Goal: Transaction & Acquisition: Purchase product/service

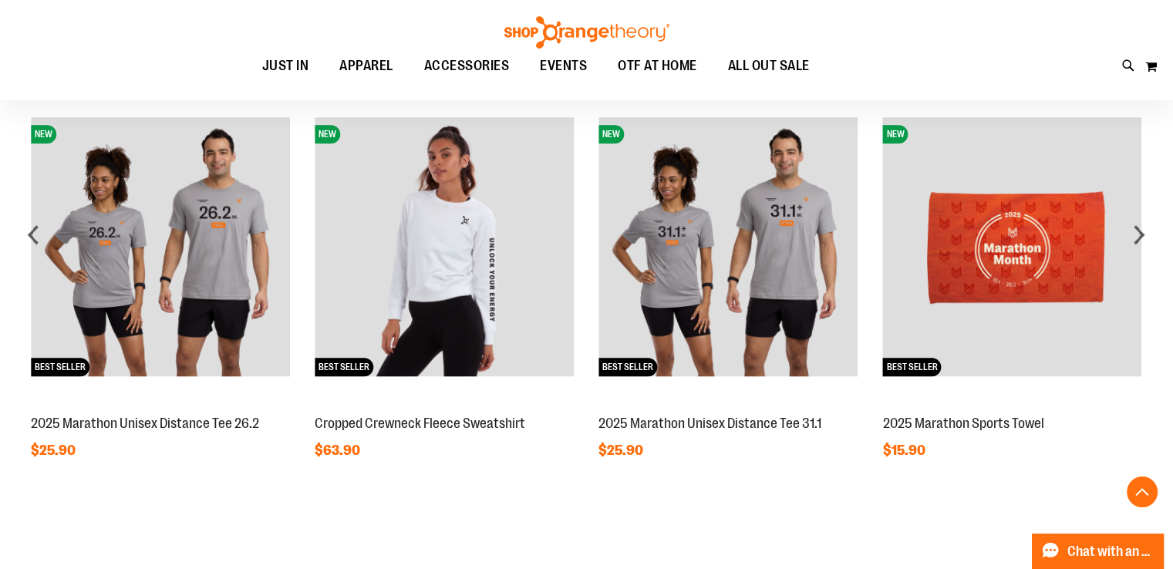
scroll to position [1254, 0]
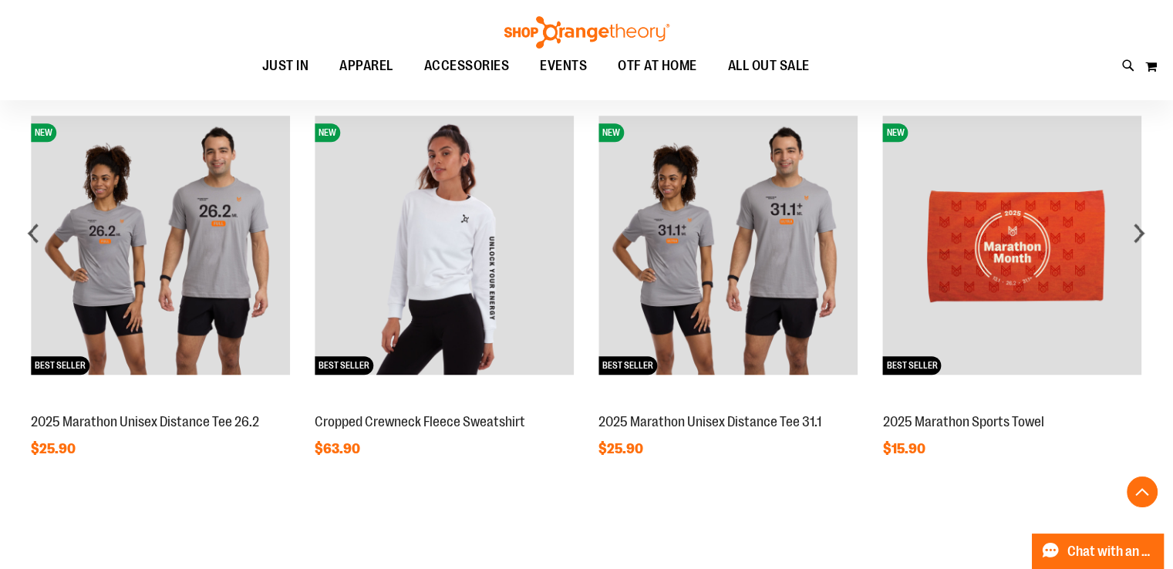
click at [1142, 235] on div "next" at bounding box center [1139, 232] width 31 height 31
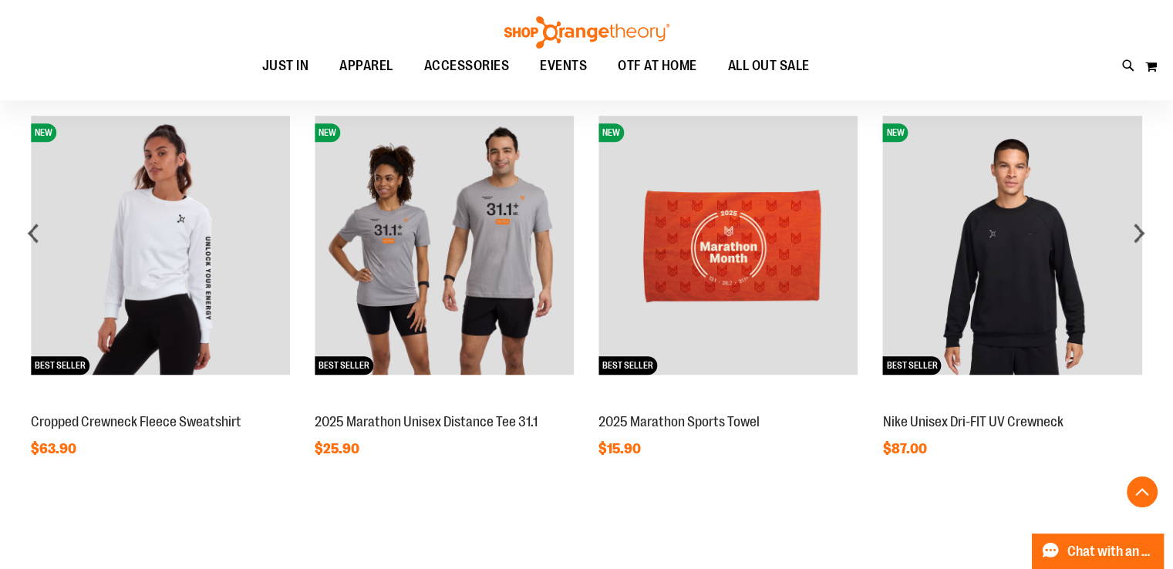
click at [1142, 235] on div "next" at bounding box center [1139, 232] width 31 height 31
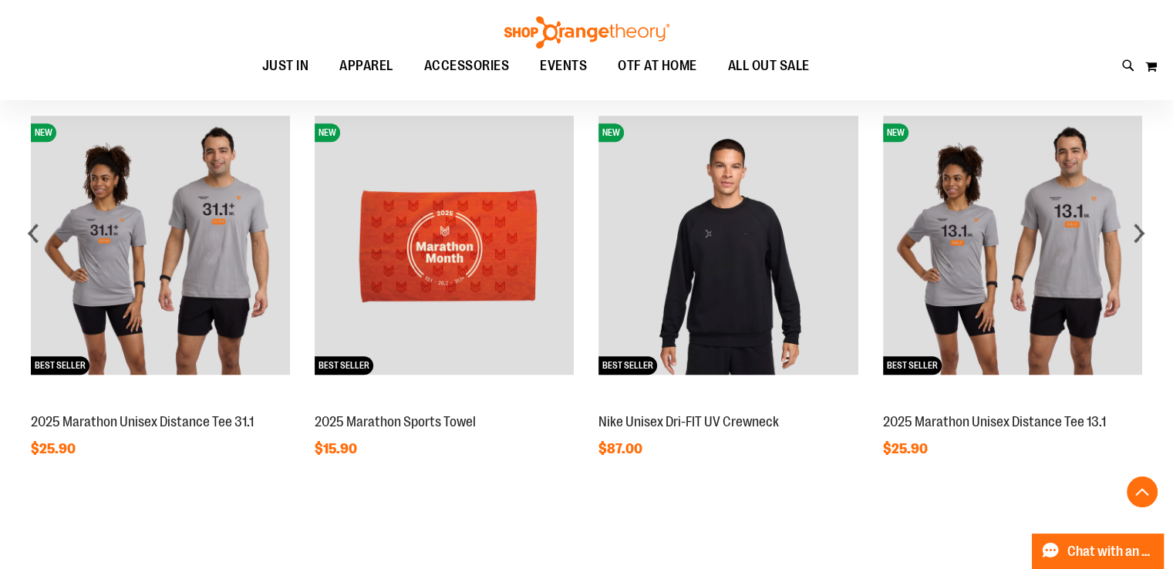
click at [1142, 233] on div "next" at bounding box center [1139, 232] width 31 height 31
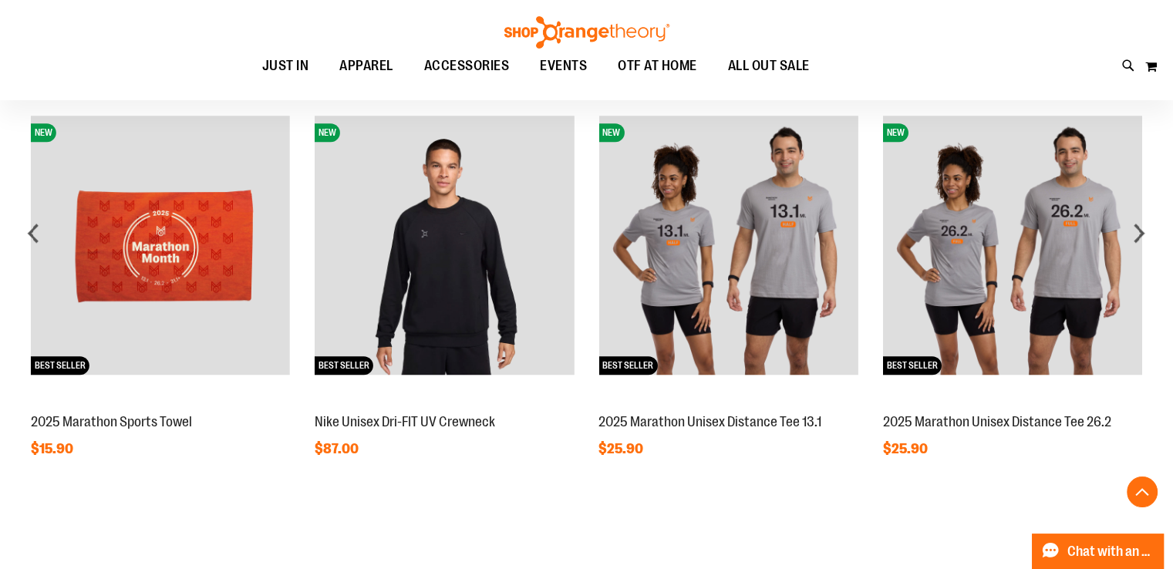
click at [1142, 233] on div "next" at bounding box center [1139, 232] width 31 height 31
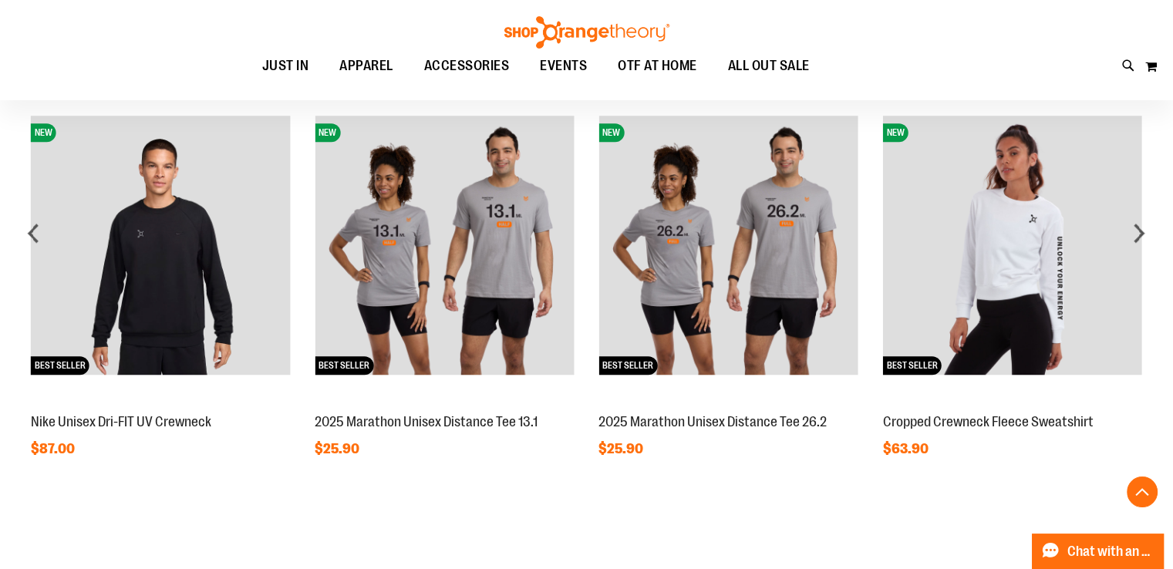
click at [1142, 233] on div "next" at bounding box center [1139, 232] width 31 height 31
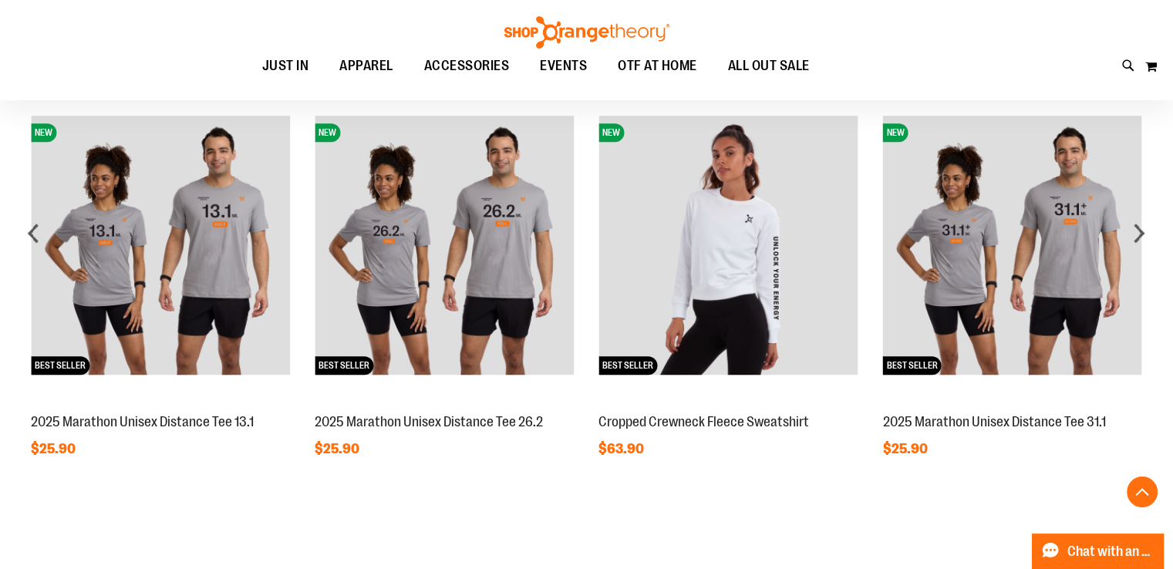
click at [1142, 233] on div "next" at bounding box center [1139, 232] width 31 height 31
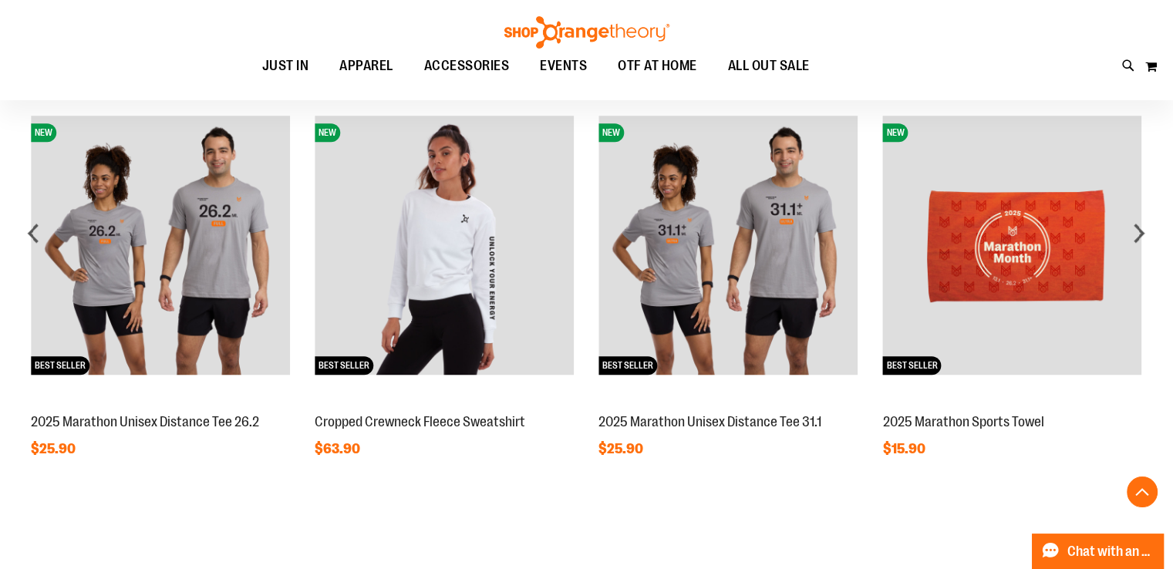
click at [1142, 233] on div "next" at bounding box center [1139, 232] width 31 height 31
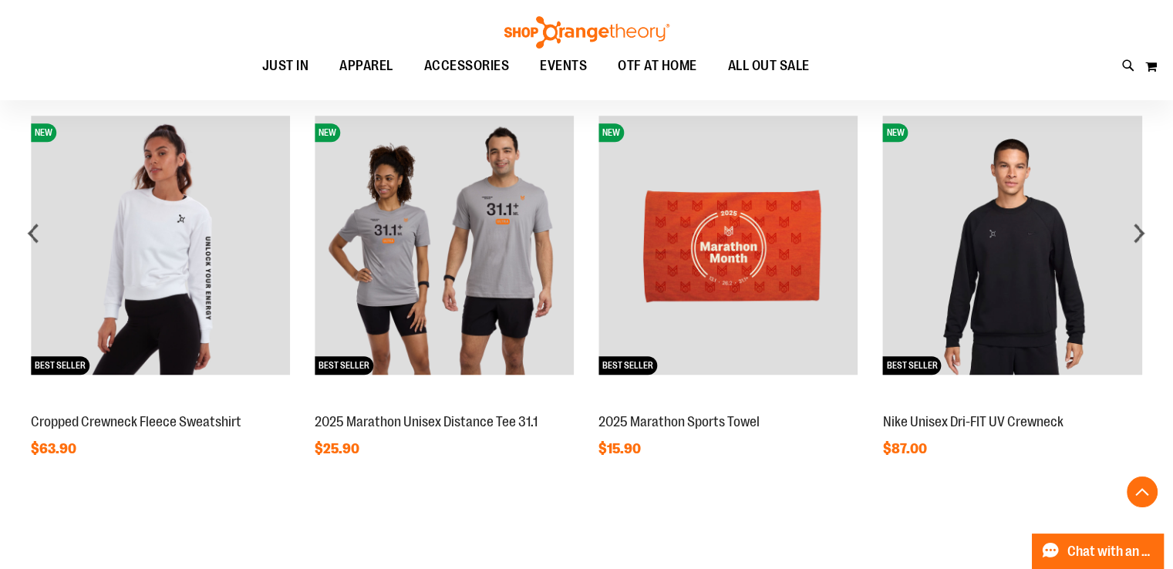
click at [1142, 233] on div "next" at bounding box center [1139, 232] width 31 height 31
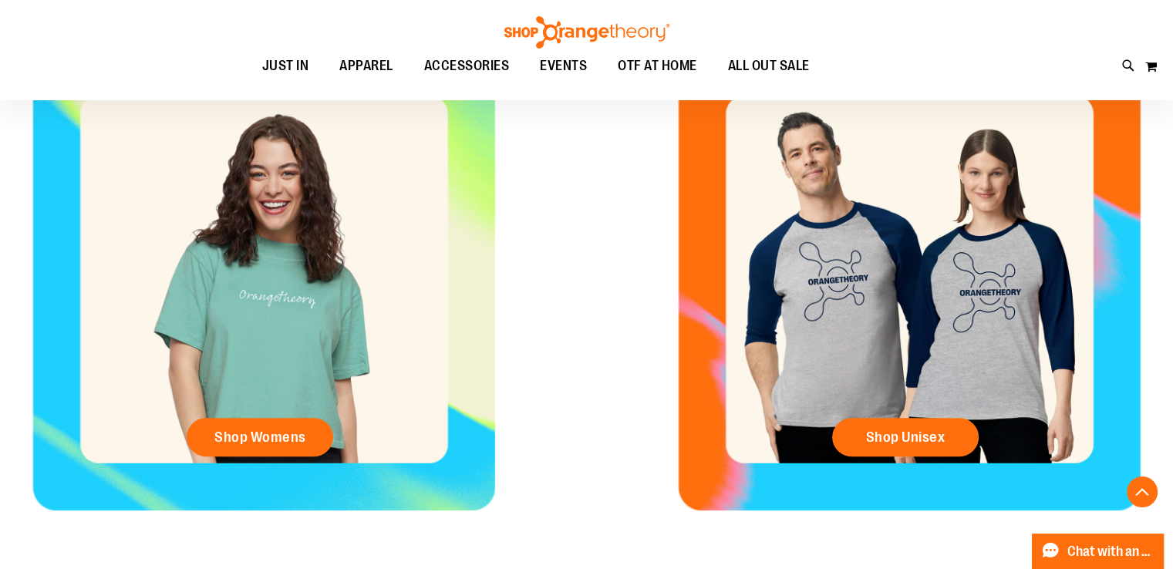
scroll to position [676, 0]
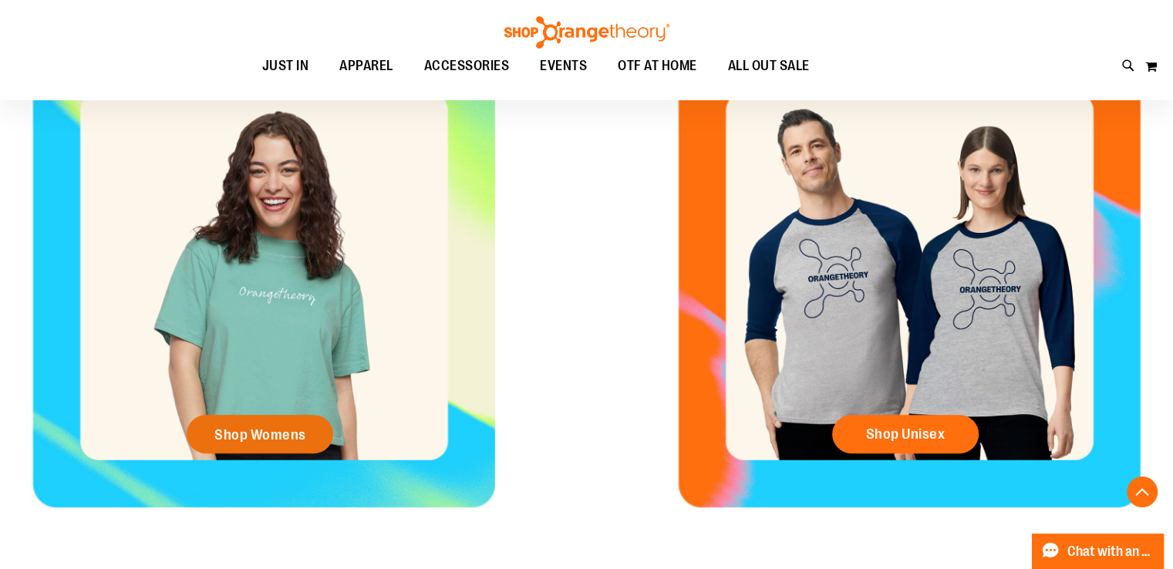
click at [263, 438] on span "Shop Womens" at bounding box center [260, 434] width 92 height 17
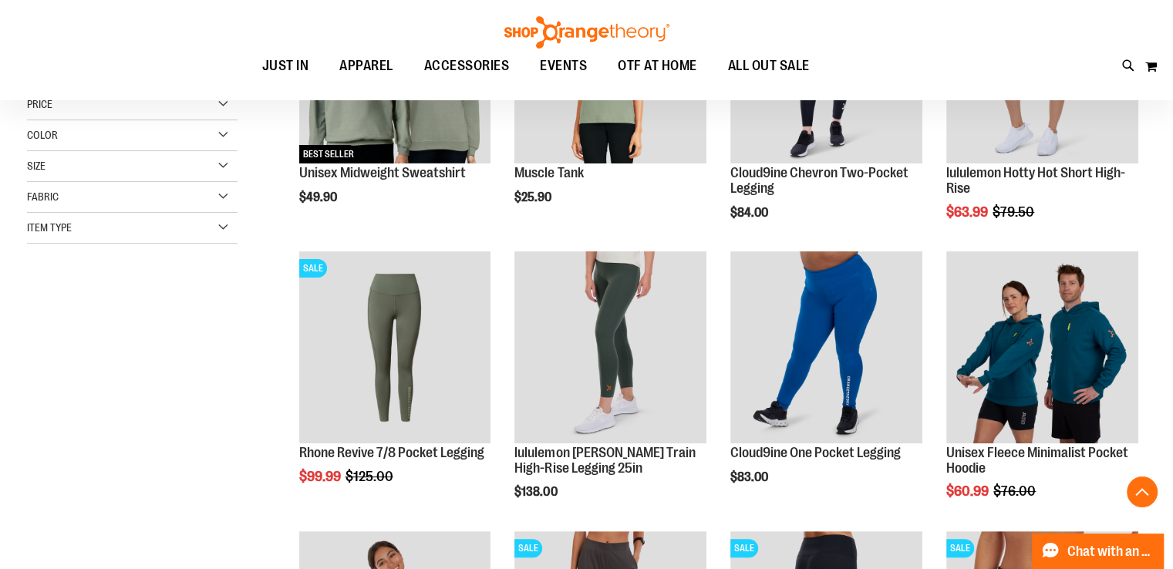
scroll to position [348, 0]
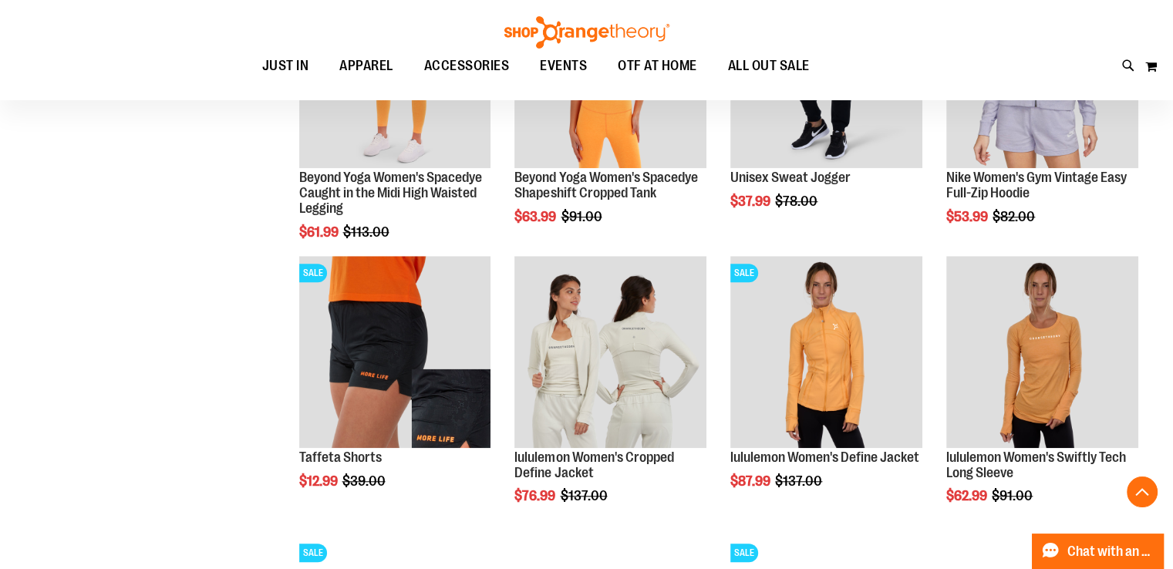
scroll to position [1178, 0]
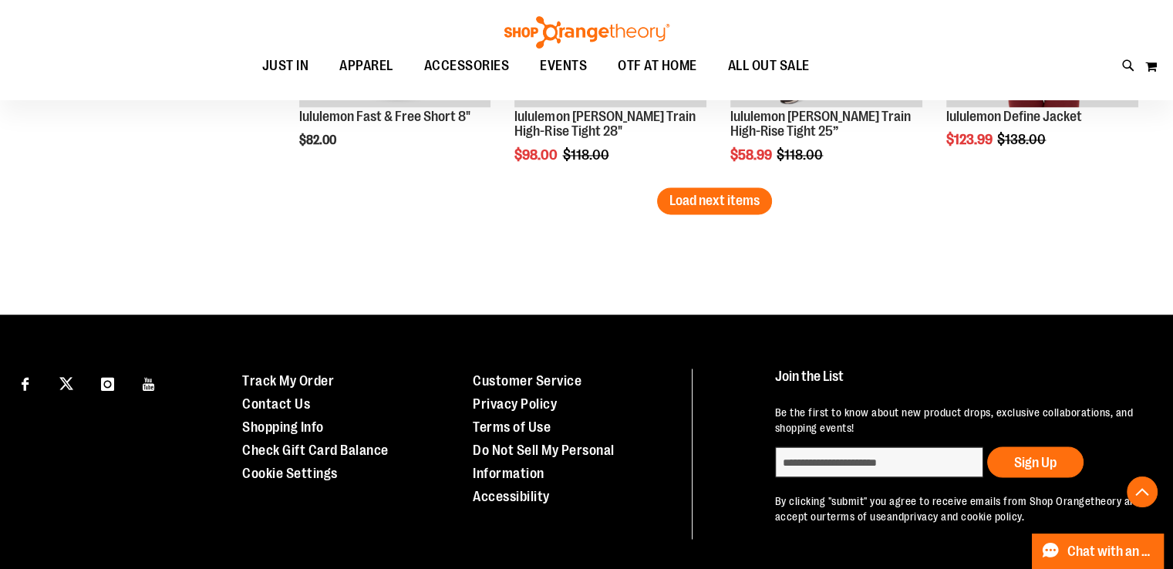
scroll to position [2648, 0]
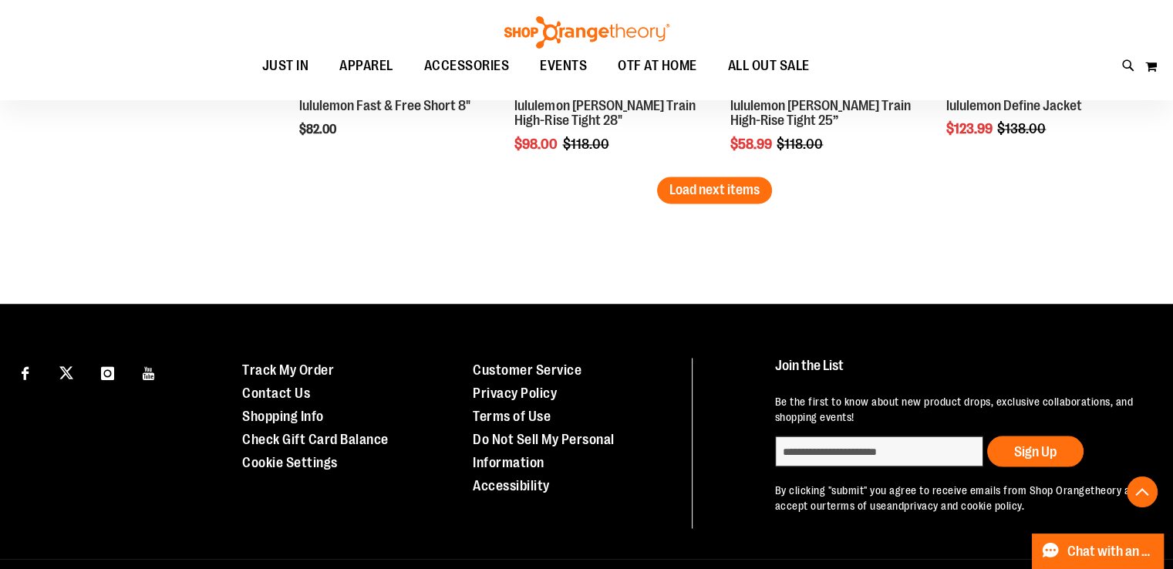
click at [706, 195] on span "Load next items" at bounding box center [714, 189] width 90 height 15
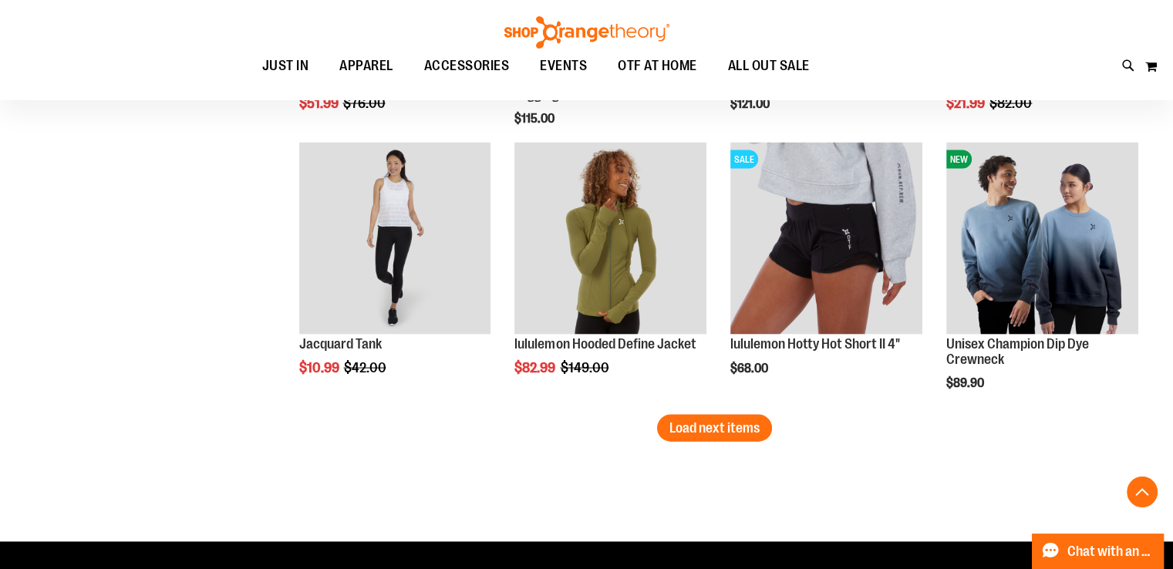
scroll to position [3278, 0]
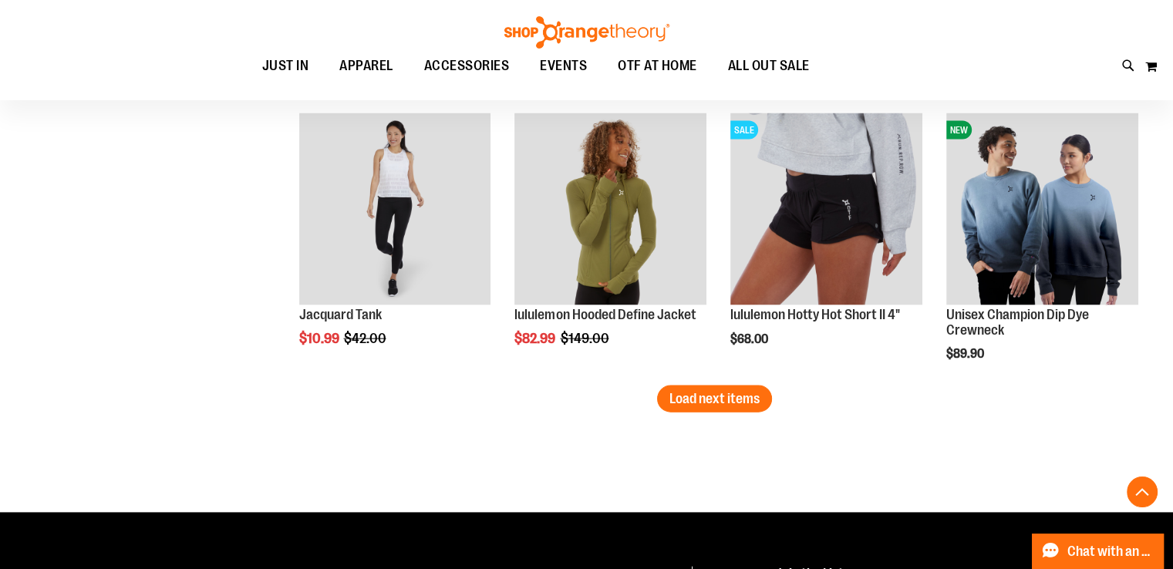
click at [737, 402] on span "Load next items" at bounding box center [714, 398] width 90 height 15
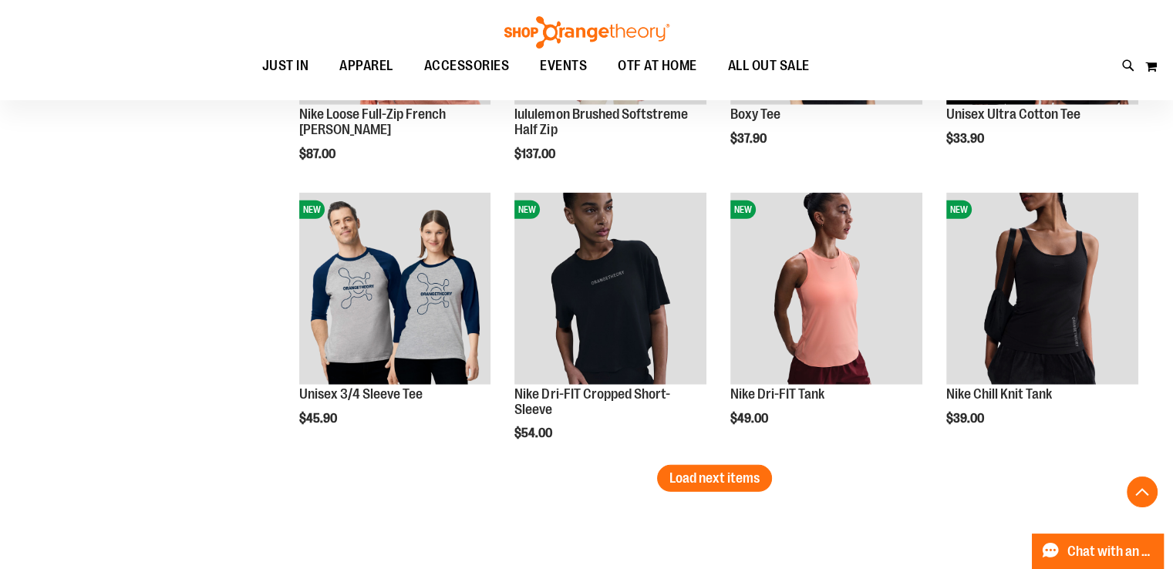
scroll to position [4039, 0]
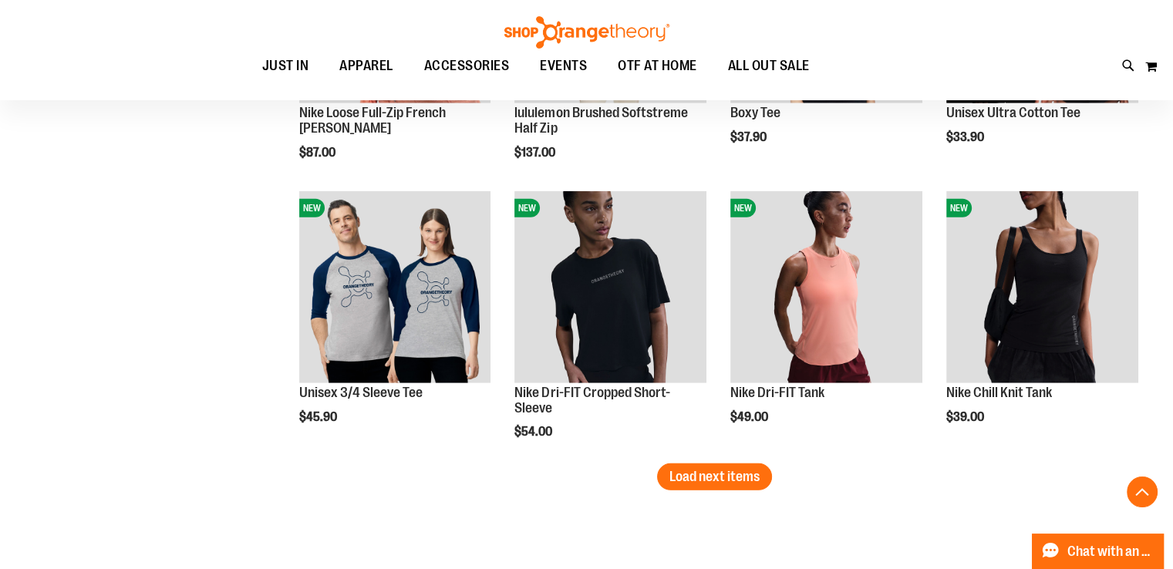
click at [743, 479] on span "Load next items" at bounding box center [714, 476] width 90 height 15
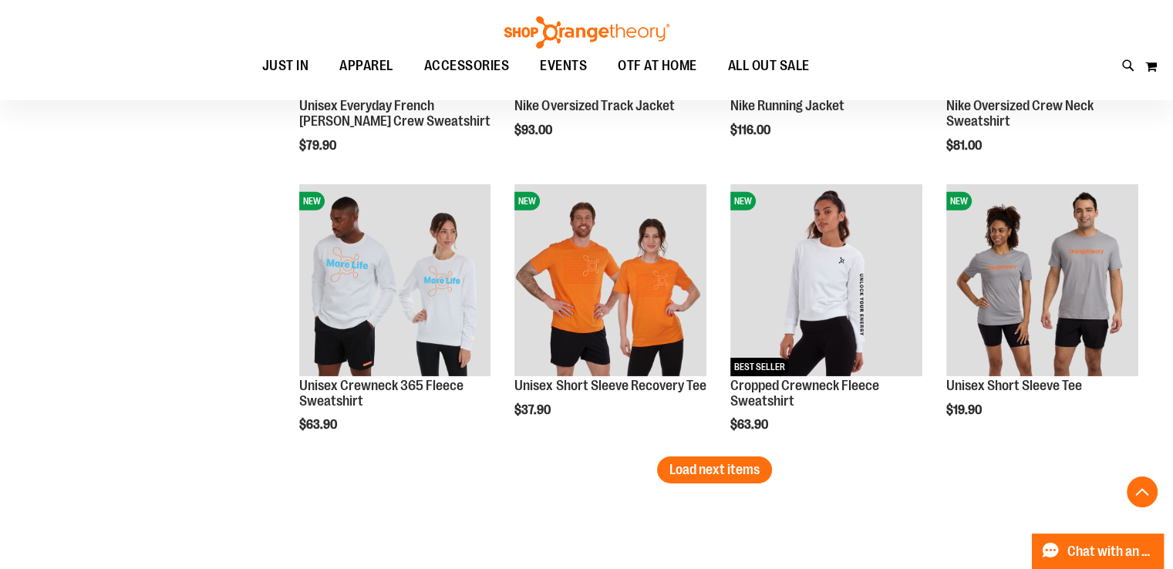
scroll to position [4890, 0]
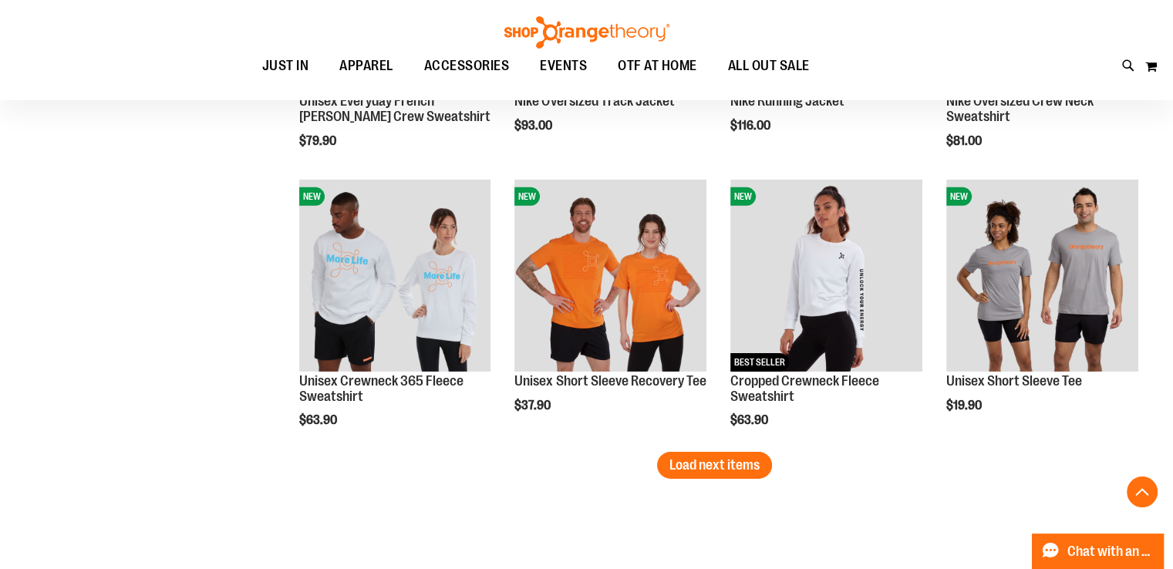
click at [761, 457] on button "Load next items" at bounding box center [714, 465] width 115 height 27
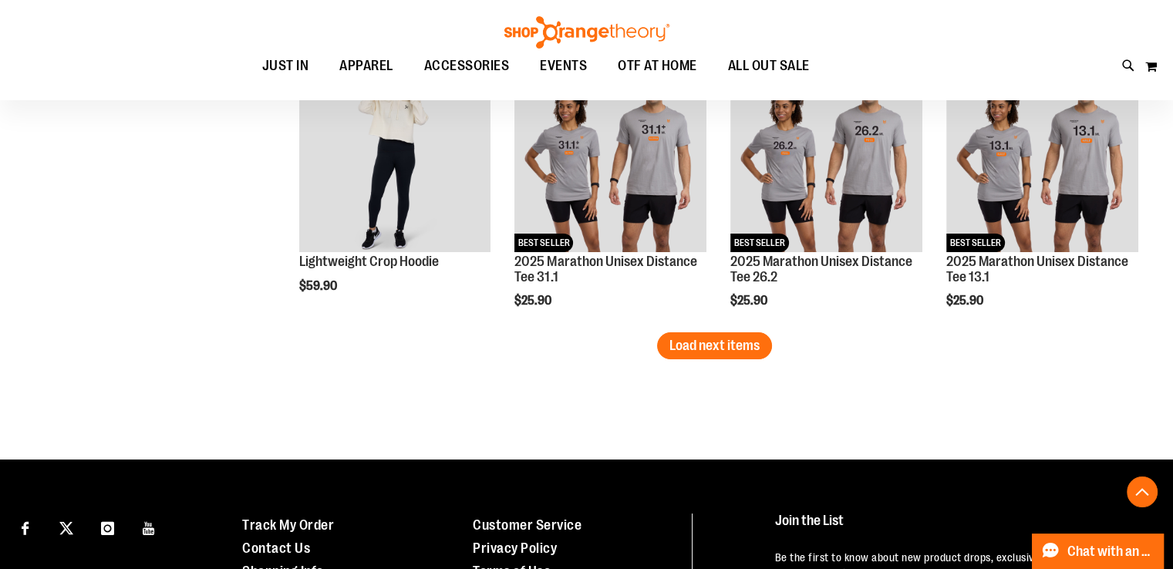
scroll to position [5849, 0]
